Goal: Check status: Check status

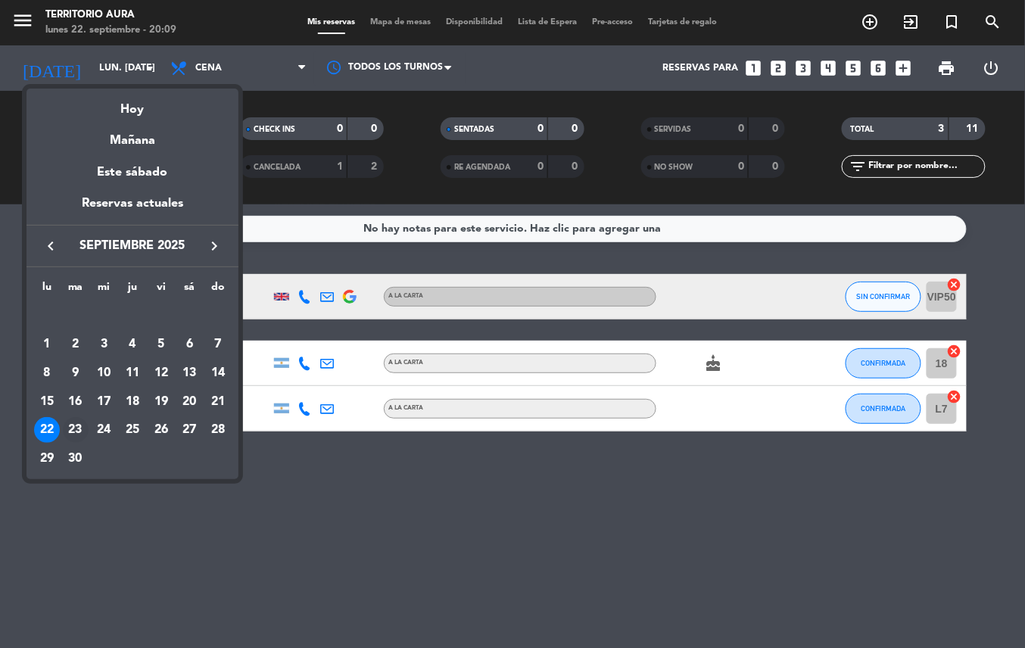
click at [74, 430] on div "23" at bounding box center [76, 430] width 26 height 26
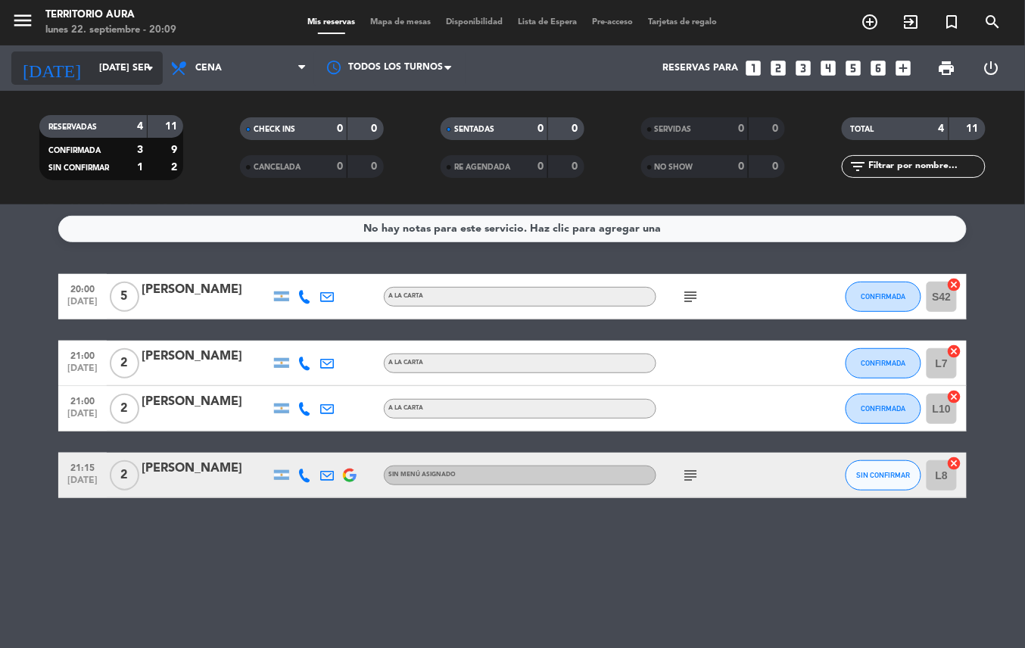
click at [114, 64] on input "[DATE] sep." at bounding box center [156, 68] width 128 height 26
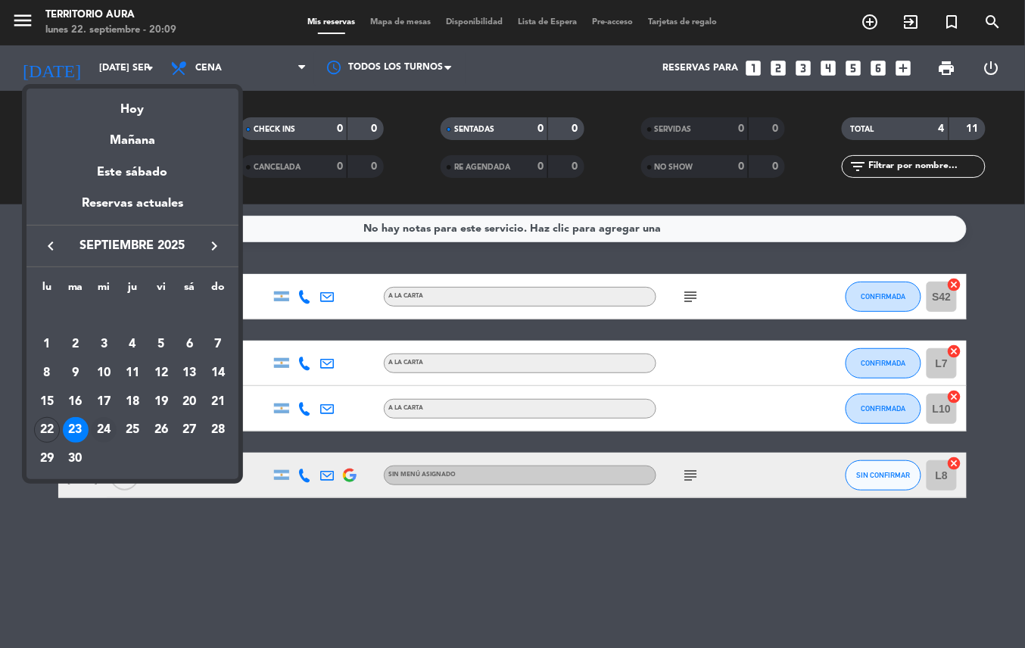
click at [100, 428] on div "24" at bounding box center [104, 430] width 26 height 26
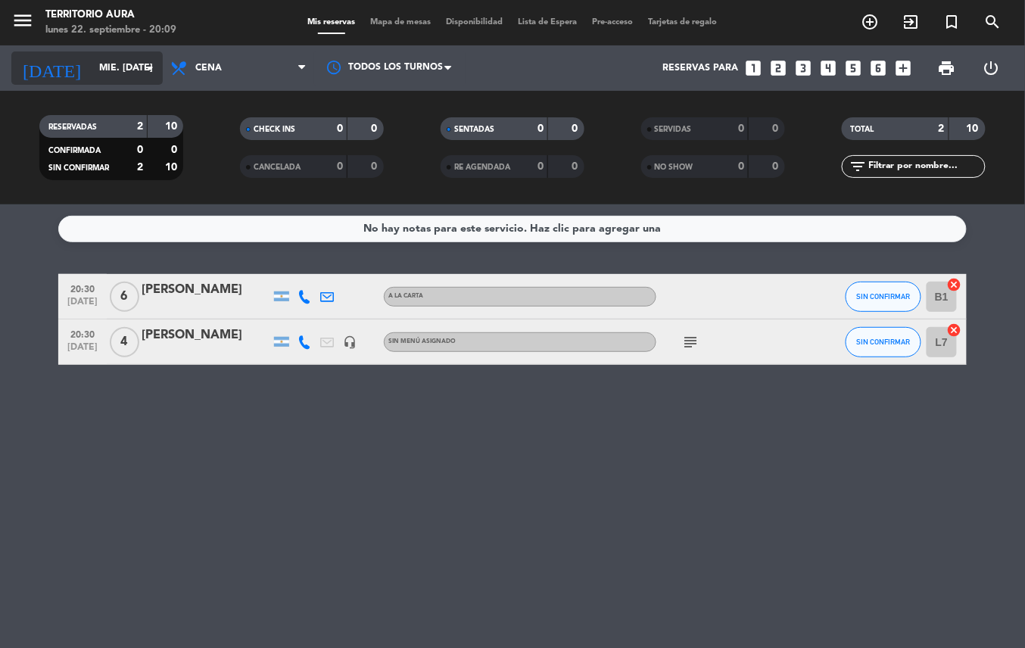
click at [111, 67] on input "mié. [DATE]" at bounding box center [156, 68] width 128 height 26
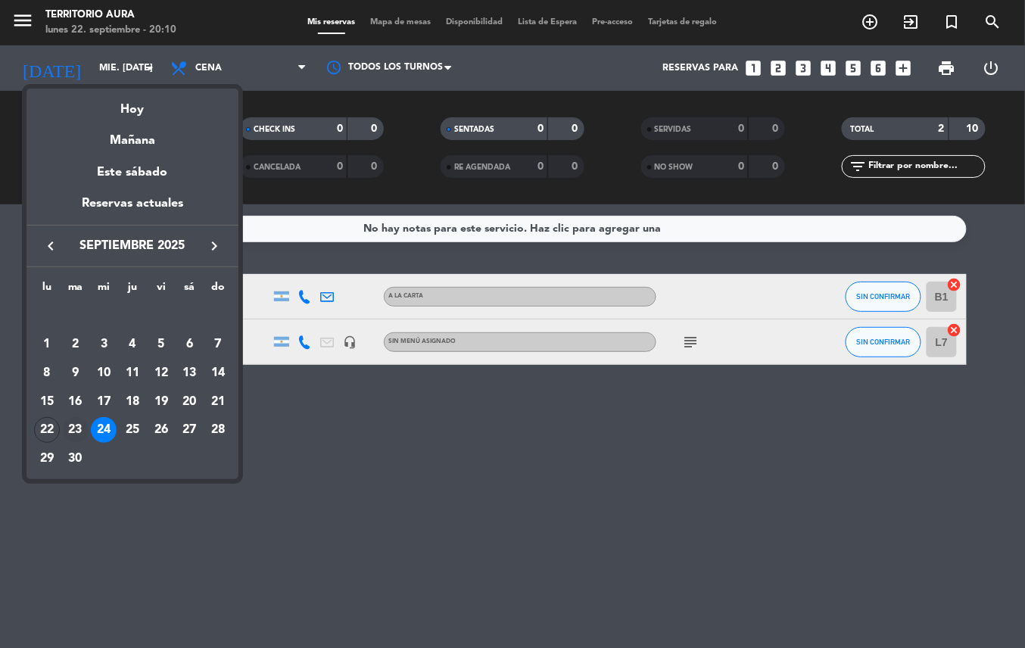
click at [71, 428] on div "23" at bounding box center [76, 430] width 26 height 26
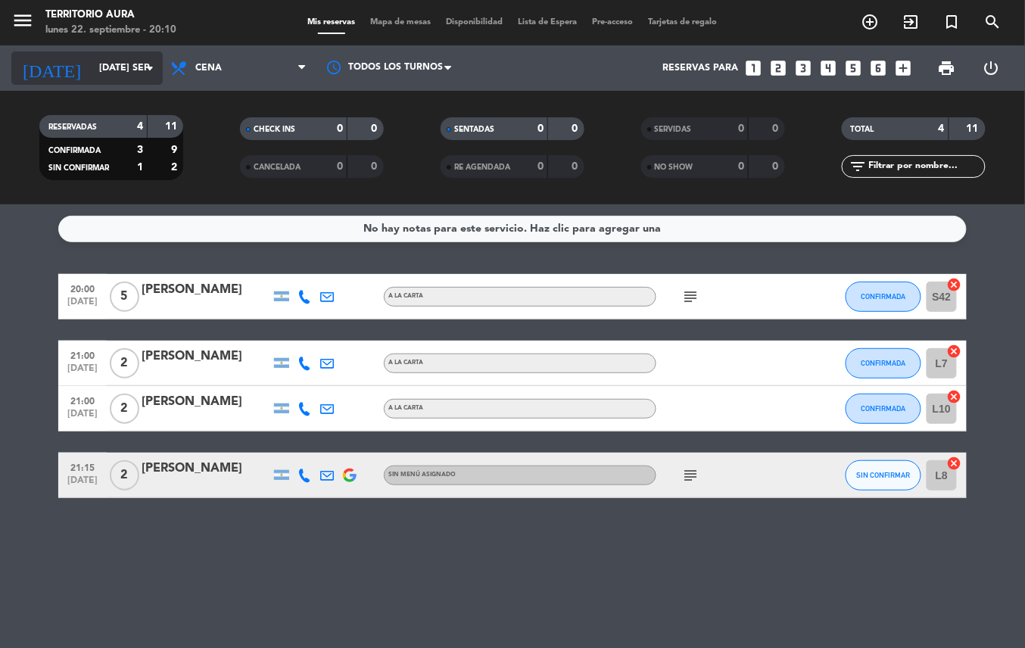
click at [107, 64] on input "[DATE] sep." at bounding box center [156, 68] width 128 height 26
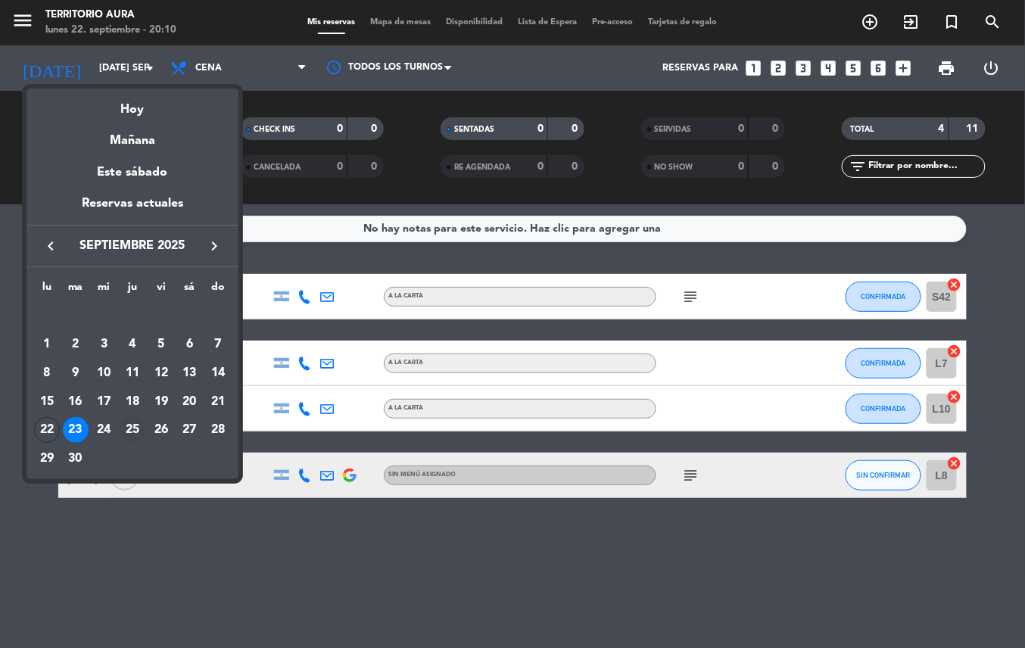
click at [135, 428] on div "25" at bounding box center [133, 430] width 26 height 26
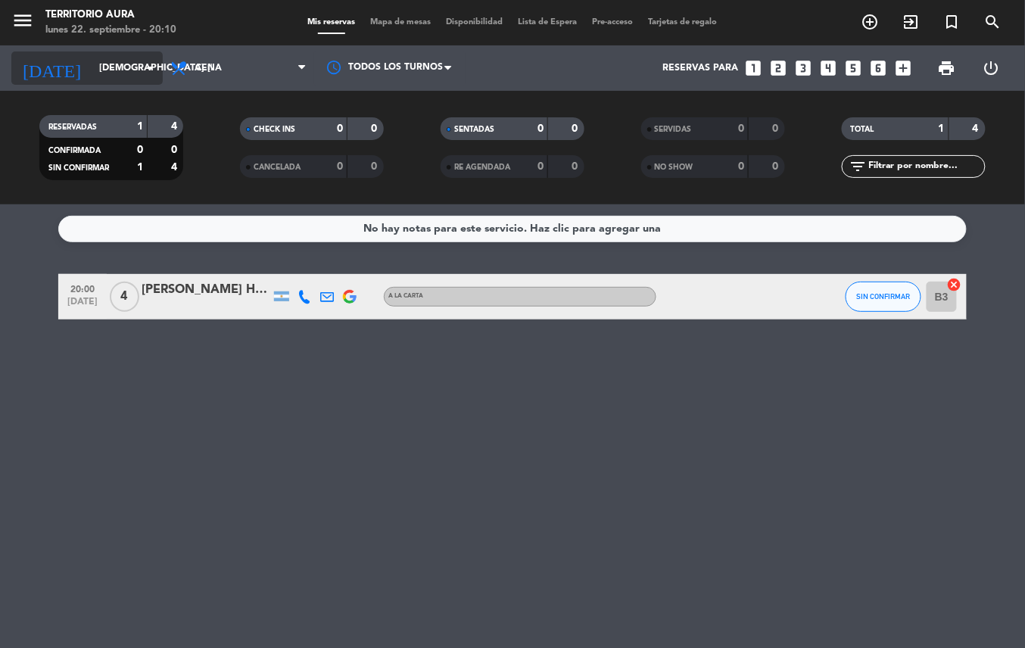
click at [97, 67] on input "[DEMOGRAPHIC_DATA] [DATE]" at bounding box center [156, 68] width 128 height 26
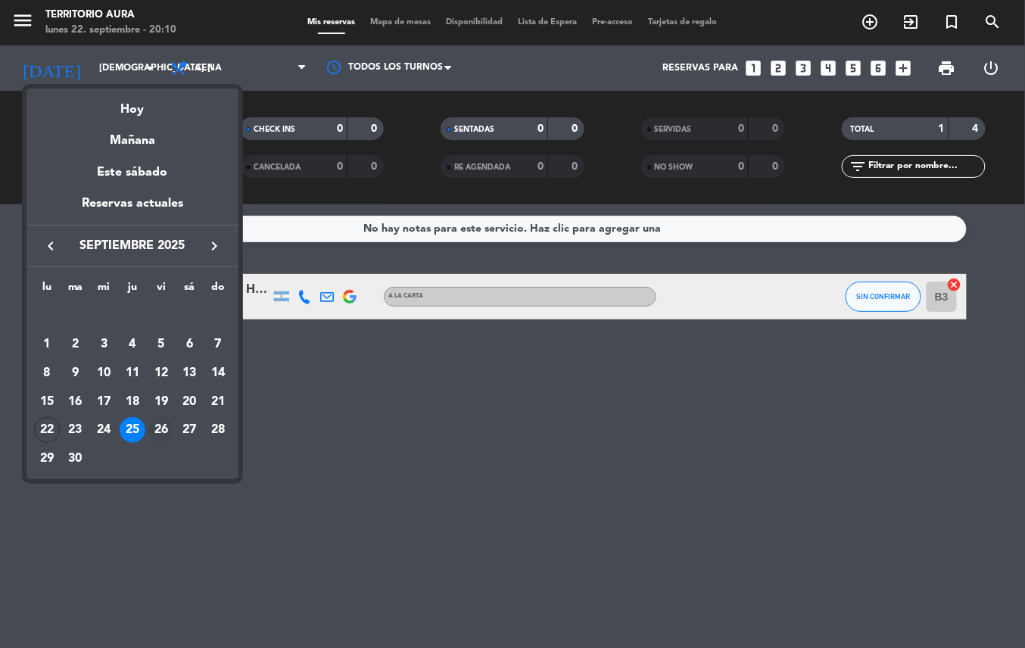
click at [165, 428] on div "26" at bounding box center [161, 430] width 26 height 26
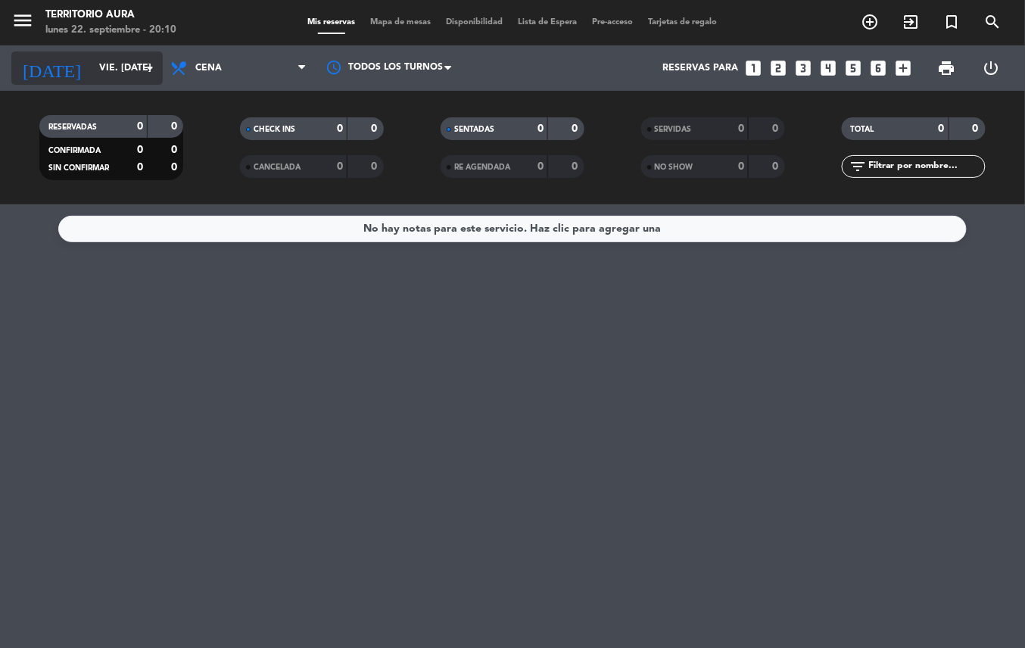
click at [106, 67] on input "vie. [DATE]" at bounding box center [156, 68] width 128 height 26
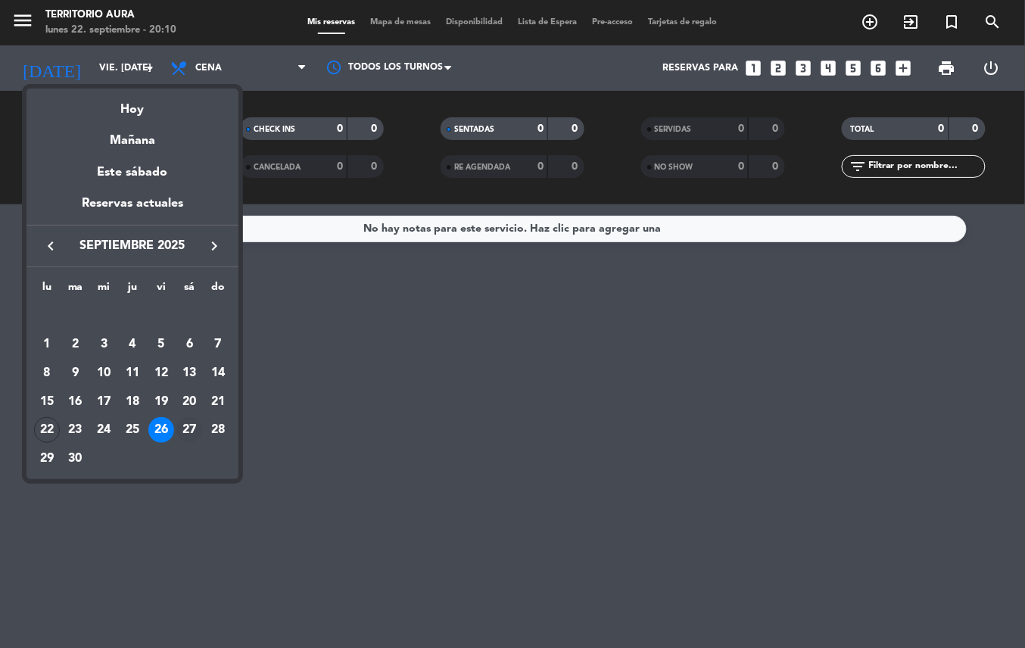
click at [186, 428] on div "27" at bounding box center [189, 430] width 26 height 26
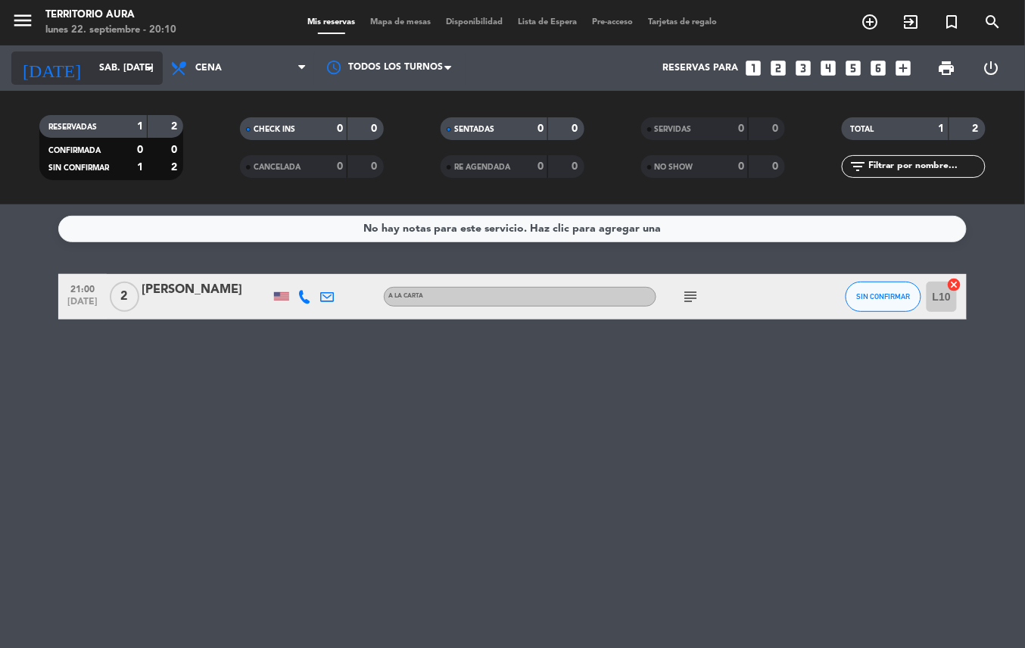
click at [95, 62] on input "sáb. [DATE]" at bounding box center [156, 68] width 128 height 26
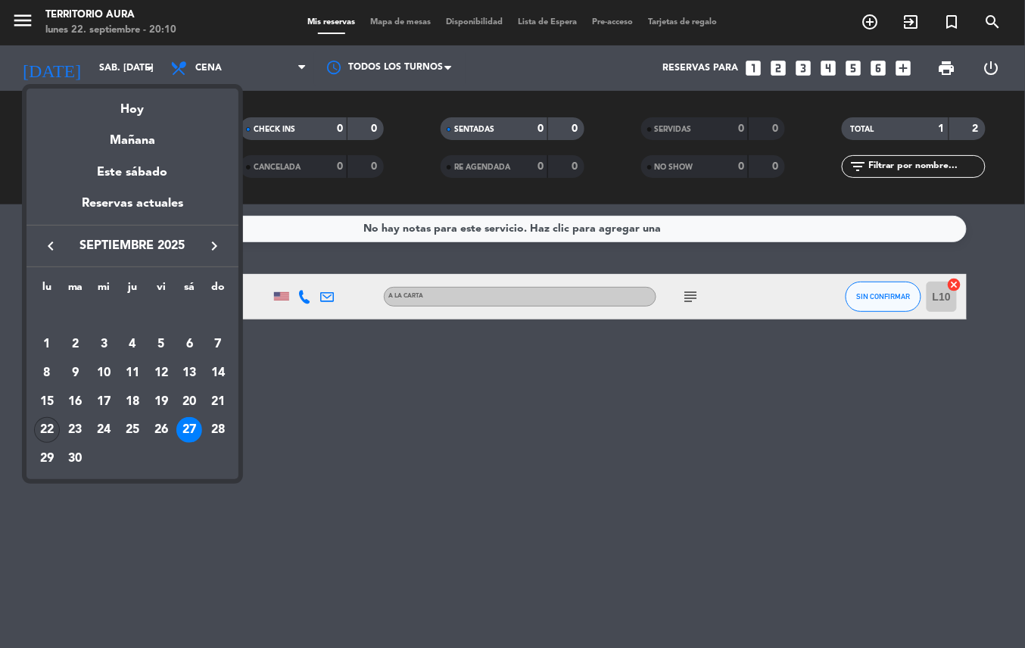
click at [43, 425] on div "22" at bounding box center [47, 430] width 26 height 26
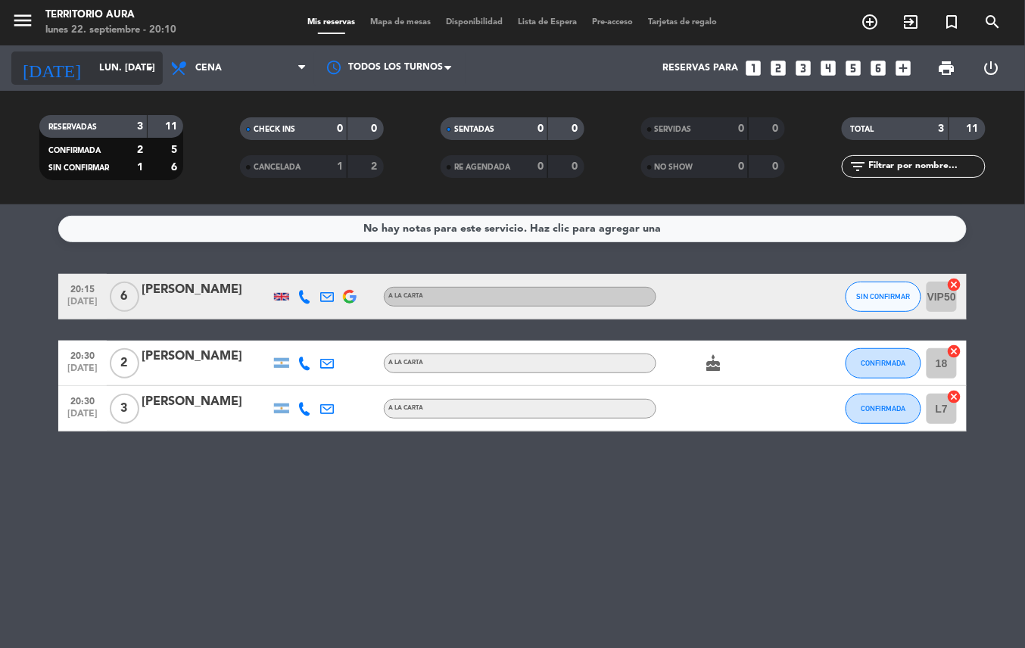
click at [92, 67] on input "lun. [DATE]" at bounding box center [156, 68] width 128 height 26
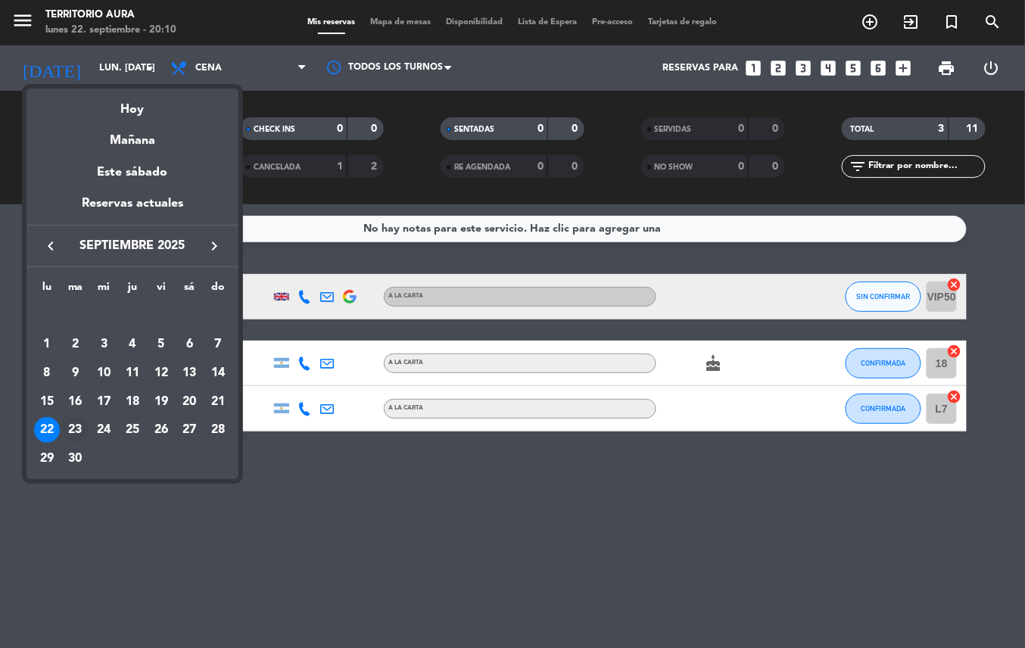
click at [74, 428] on div "23" at bounding box center [76, 430] width 26 height 26
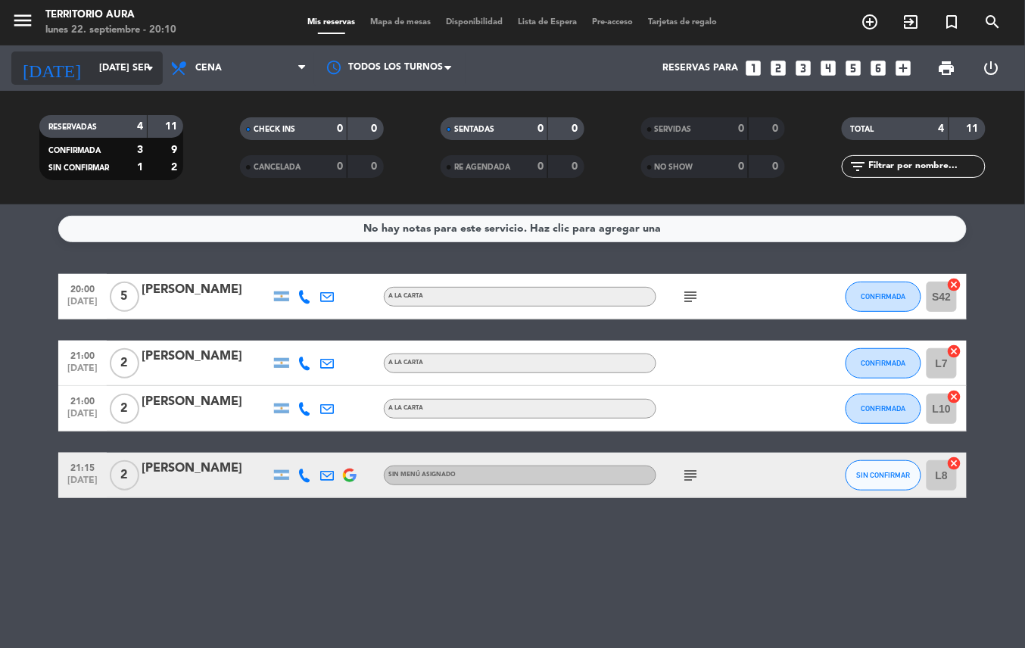
click at [115, 67] on input "[DATE] sep." at bounding box center [156, 68] width 128 height 26
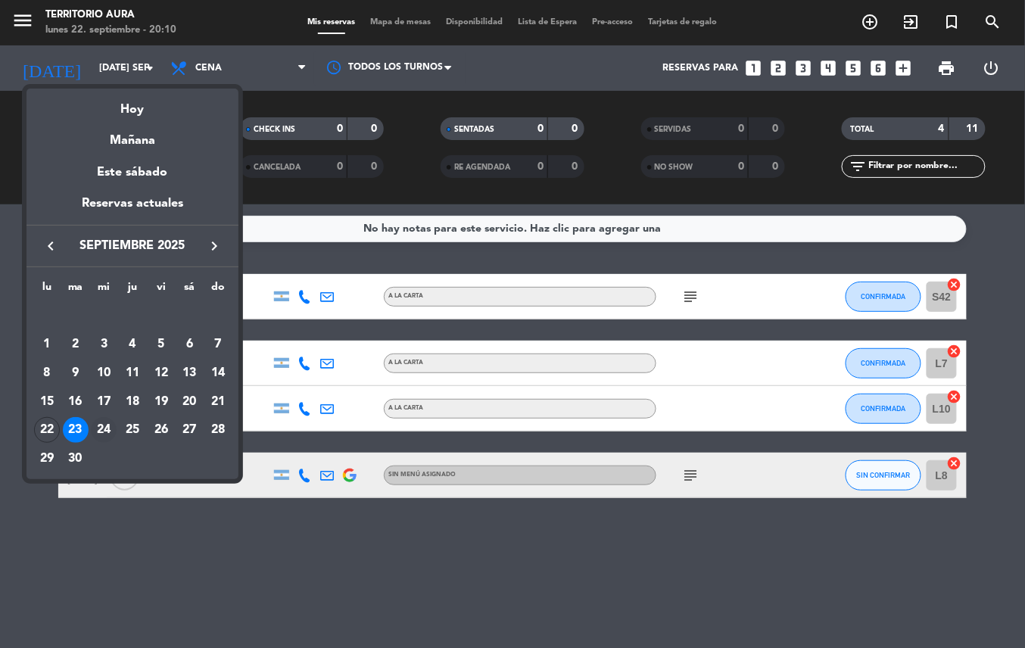
click at [100, 428] on div "24" at bounding box center [104, 430] width 26 height 26
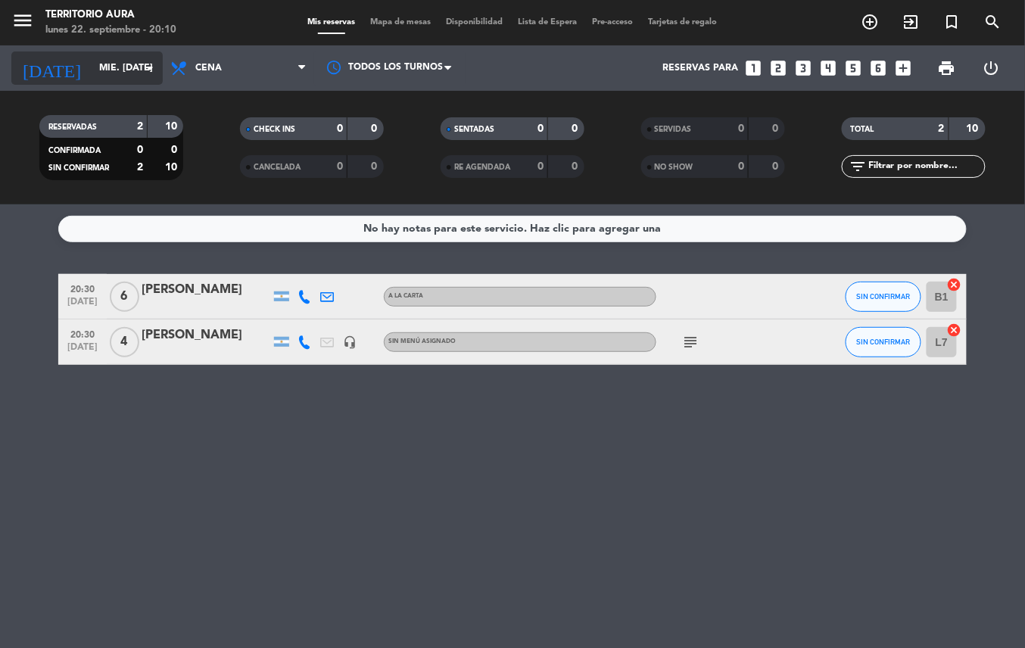
click at [130, 67] on input "mié. [DATE]" at bounding box center [156, 68] width 128 height 26
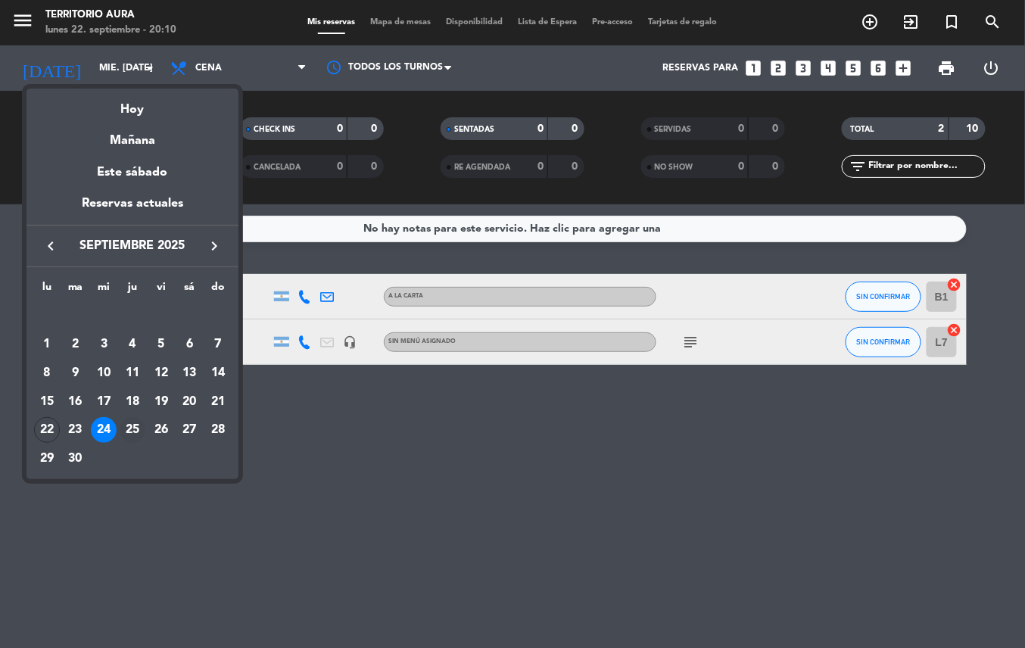
click at [136, 428] on div "25" at bounding box center [133, 430] width 26 height 26
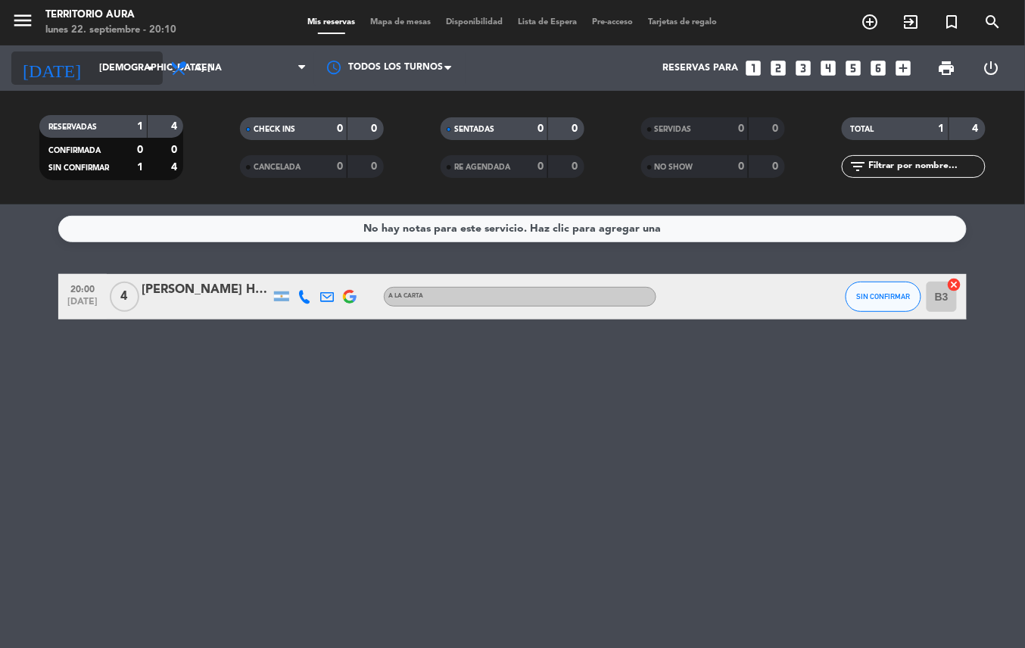
click at [143, 62] on icon "arrow_drop_down" at bounding box center [150, 68] width 18 height 18
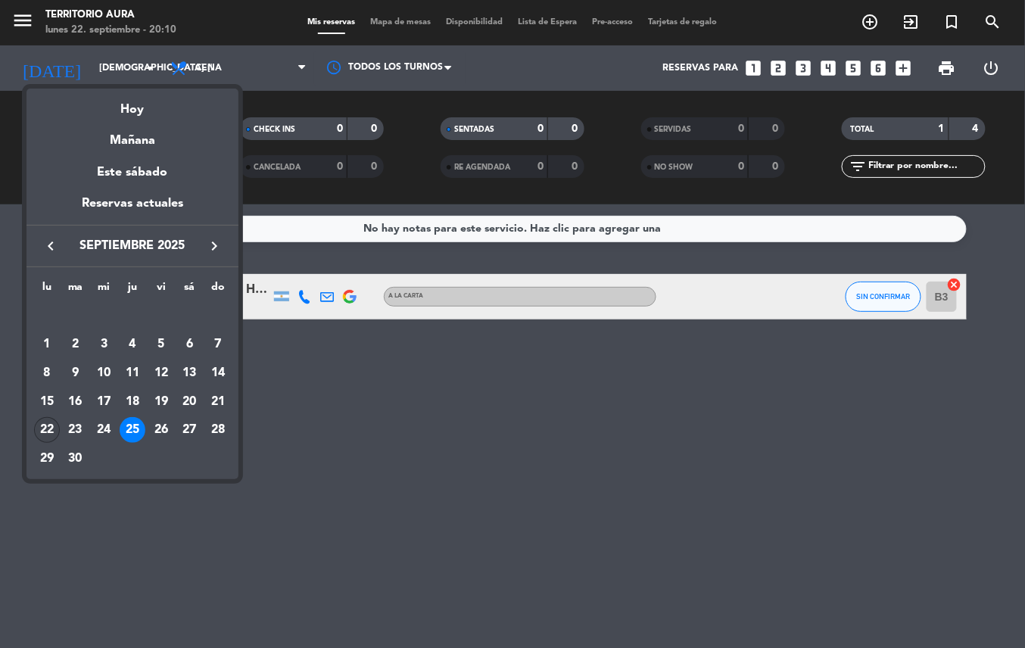
click at [46, 425] on div "22" at bounding box center [47, 430] width 26 height 26
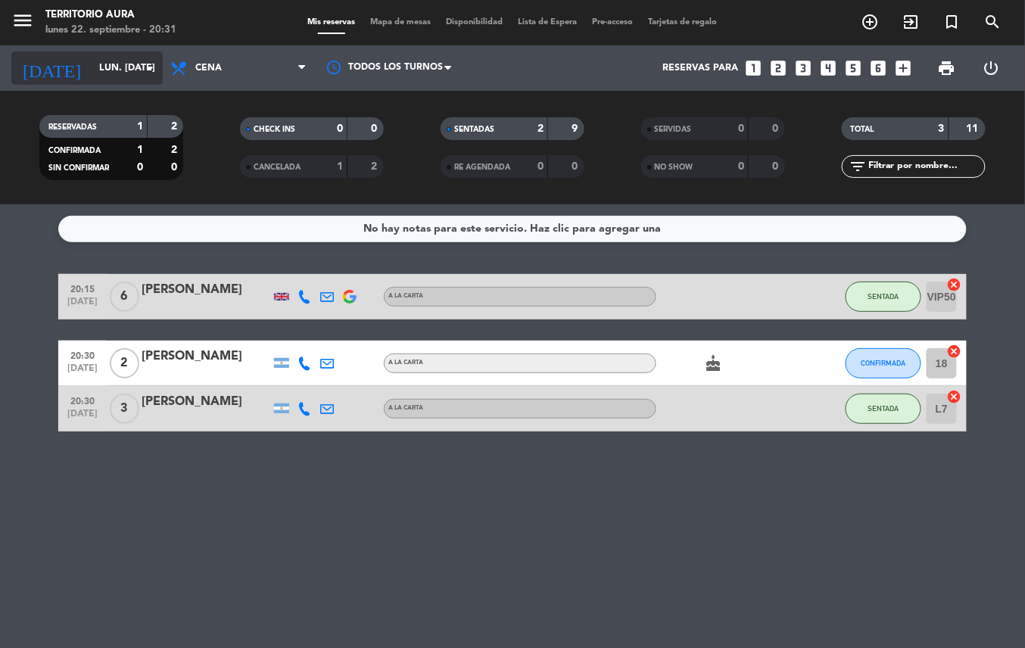
click at [133, 70] on input "lun. [DATE]" at bounding box center [156, 68] width 128 height 26
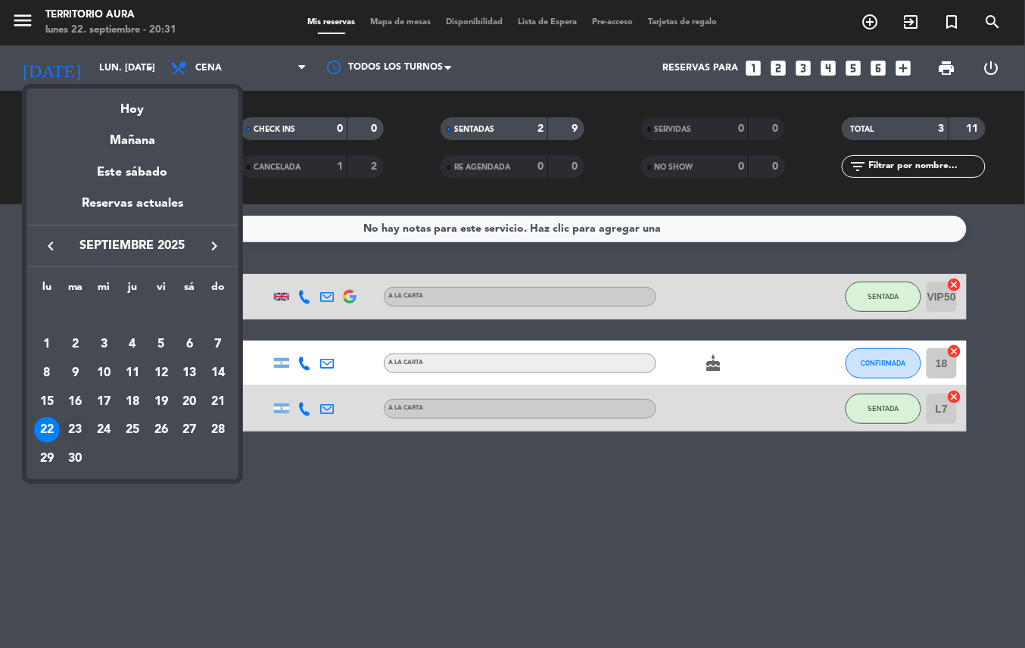
click at [74, 432] on div "23" at bounding box center [76, 430] width 26 height 26
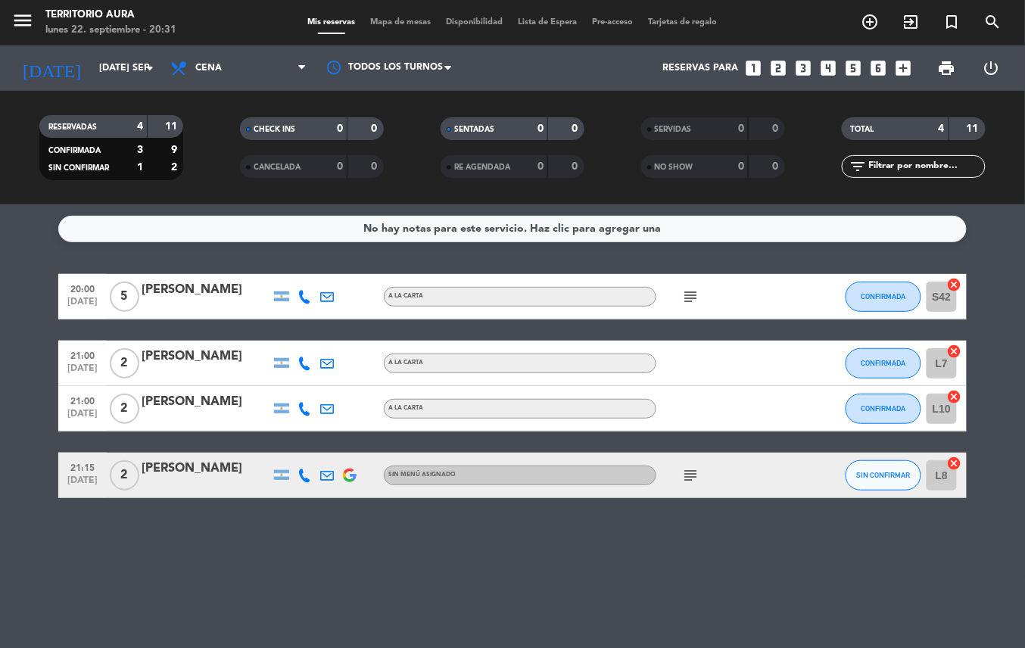
click at [690, 298] on icon "subject" at bounding box center [690, 297] width 18 height 18
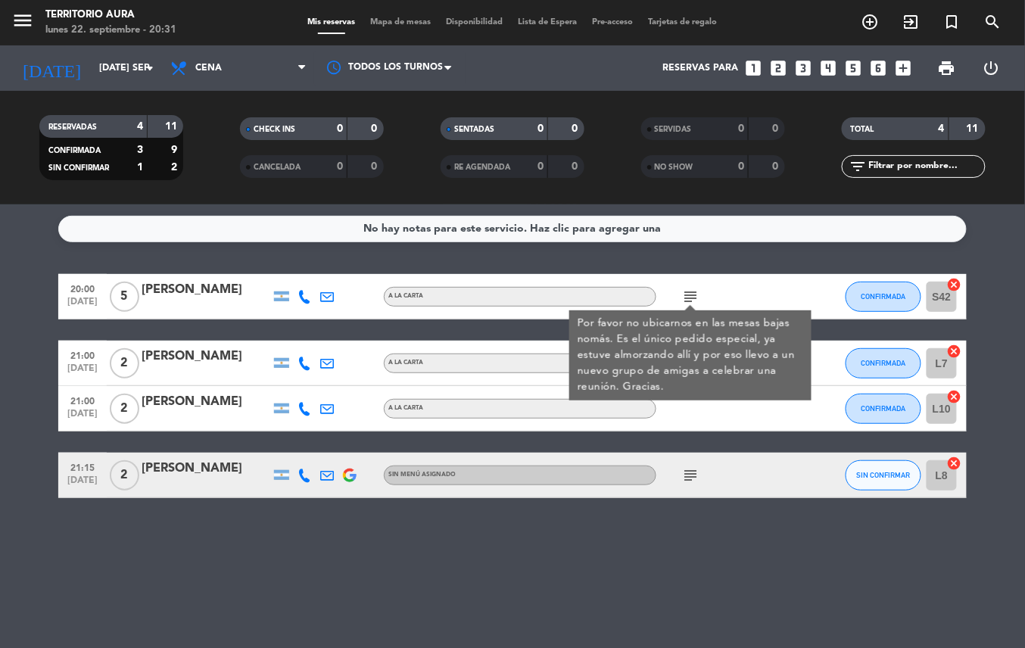
click at [690, 298] on icon "subject" at bounding box center [690, 297] width 18 height 18
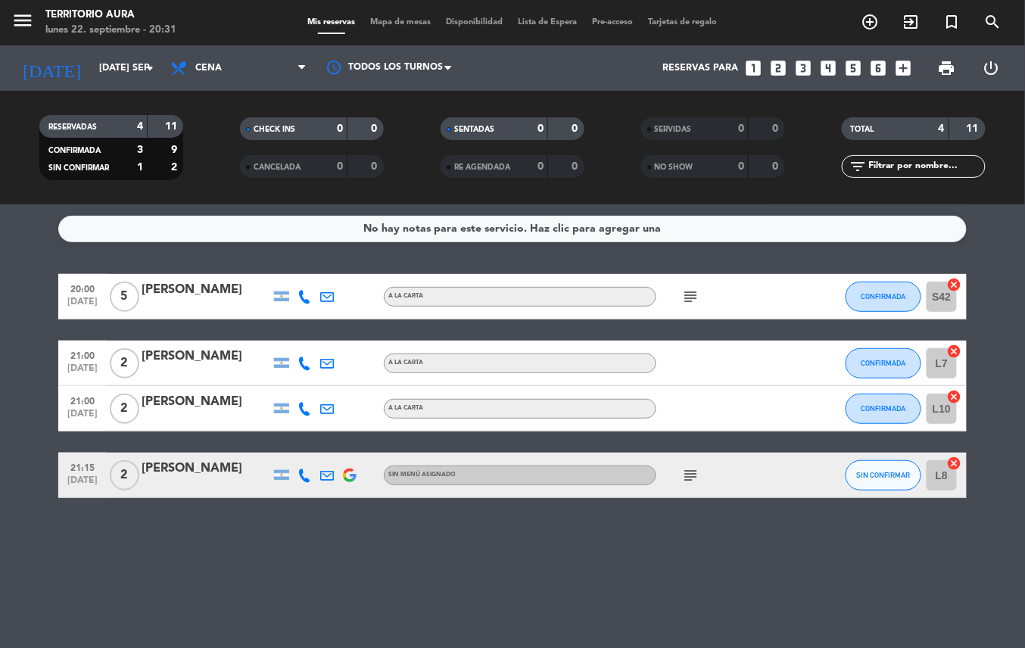
click at [684, 475] on icon "subject" at bounding box center [690, 475] width 18 height 18
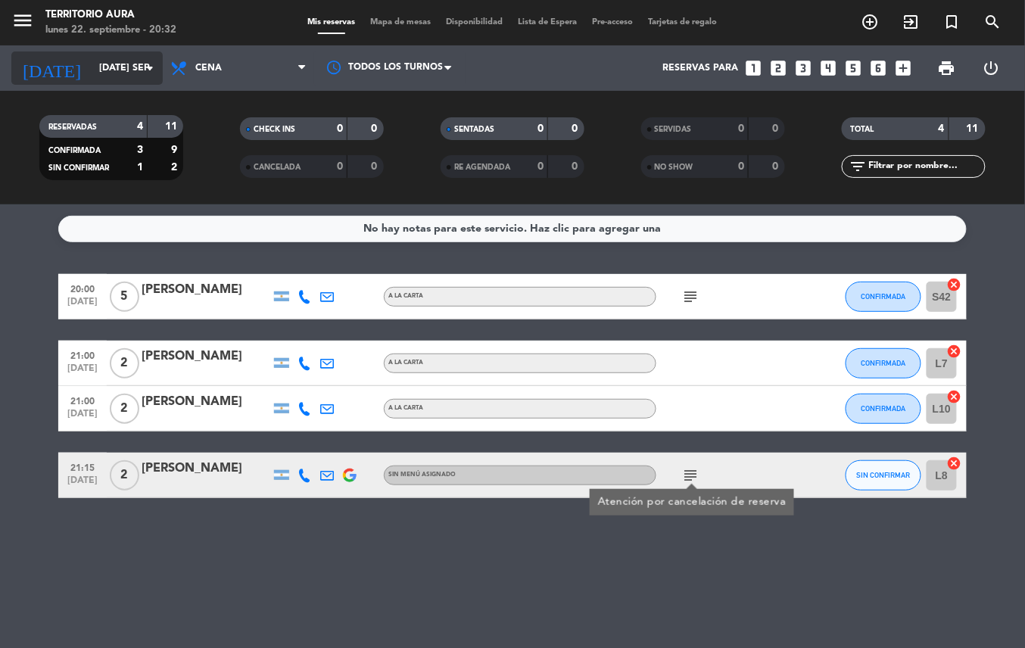
click at [118, 65] on input "[DATE] sep." at bounding box center [156, 68] width 128 height 26
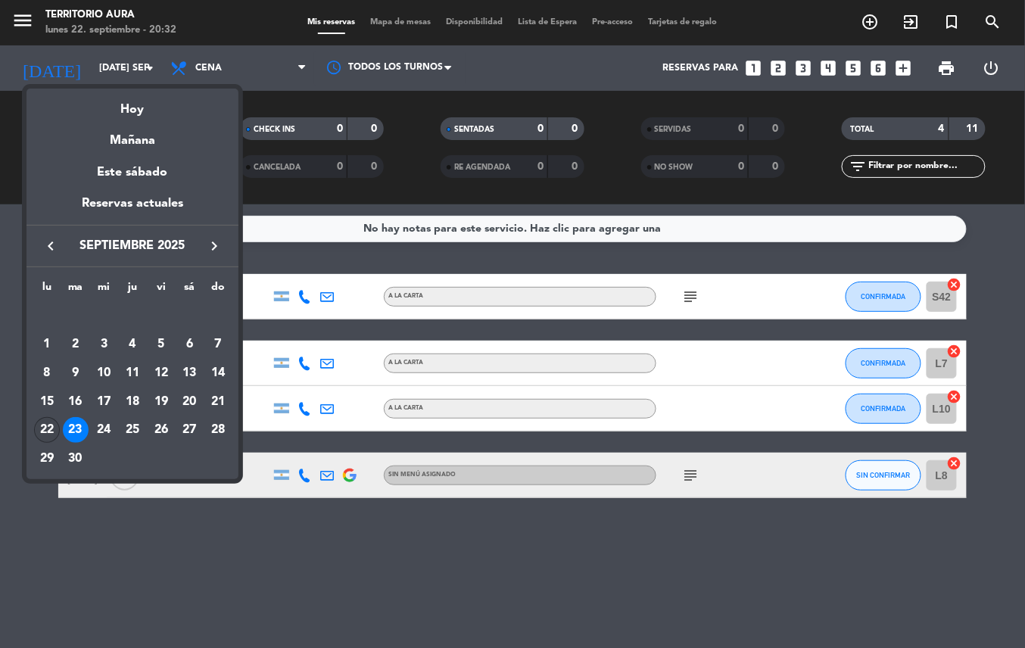
click at [49, 427] on div "22" at bounding box center [47, 430] width 26 height 26
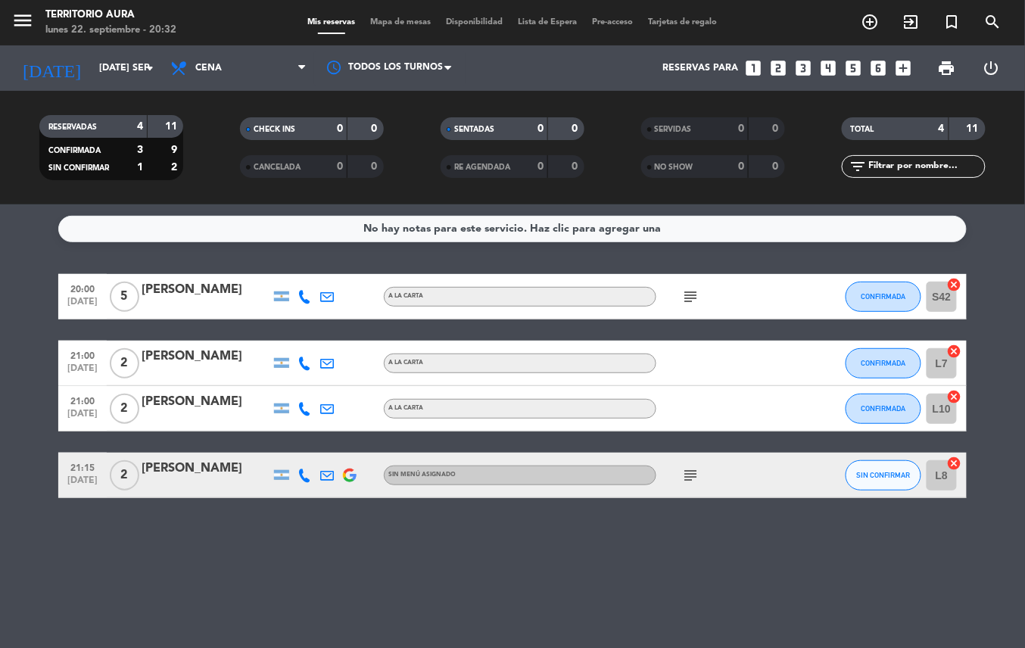
type input "lun. [DATE]"
